Goal: Complete application form

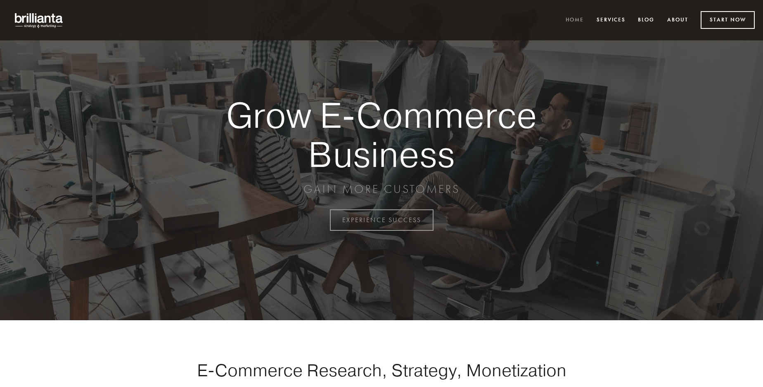
scroll to position [2163, 0]
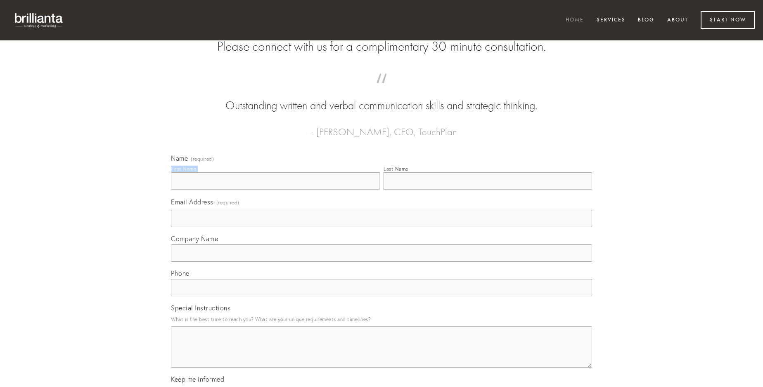
type input "[PERSON_NAME]"
click at [487, 190] on input "Last Name" at bounding box center [487, 180] width 208 height 17
type input "[PERSON_NAME]"
click at [381, 227] on input "Email Address (required)" at bounding box center [381, 218] width 421 height 17
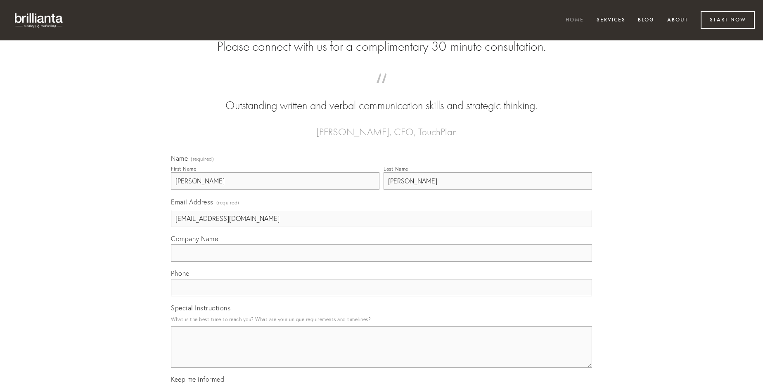
type input "[EMAIL_ADDRESS][DOMAIN_NAME]"
click at [381, 262] on input "Company Name" at bounding box center [381, 253] width 421 height 17
type input "argentum"
click at [381, 297] on input "text" at bounding box center [381, 287] width 421 height 17
click at [381, 355] on textarea "Special Instructions" at bounding box center [381, 347] width 421 height 41
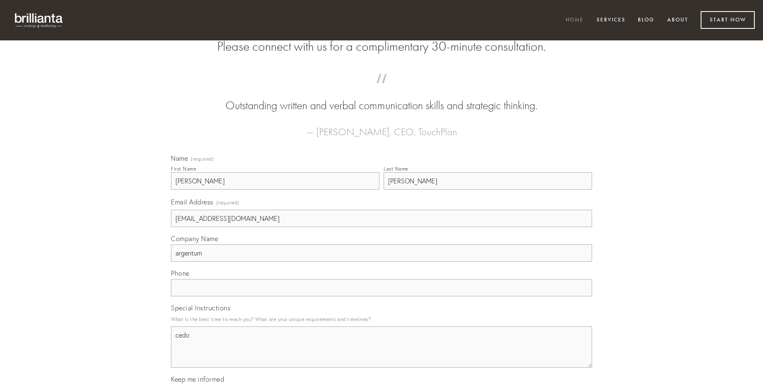
type textarea "cedo"
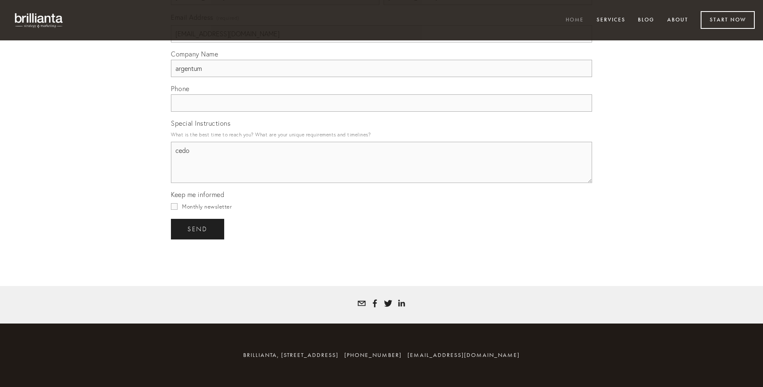
click at [198, 229] on span "send" at bounding box center [197, 229] width 20 height 7
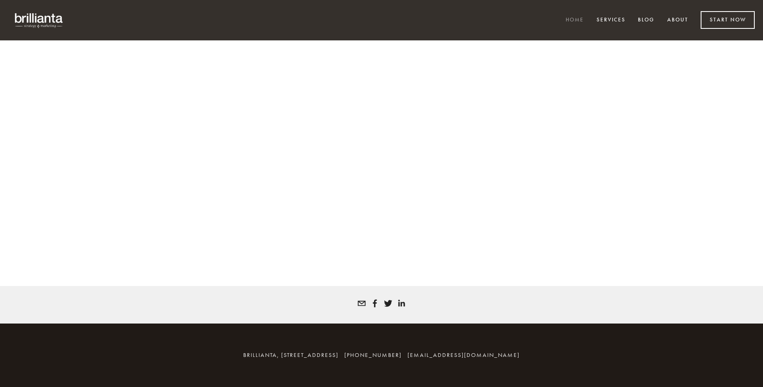
scroll to position [2152, 0]
